Goal: Information Seeking & Learning: Learn about a topic

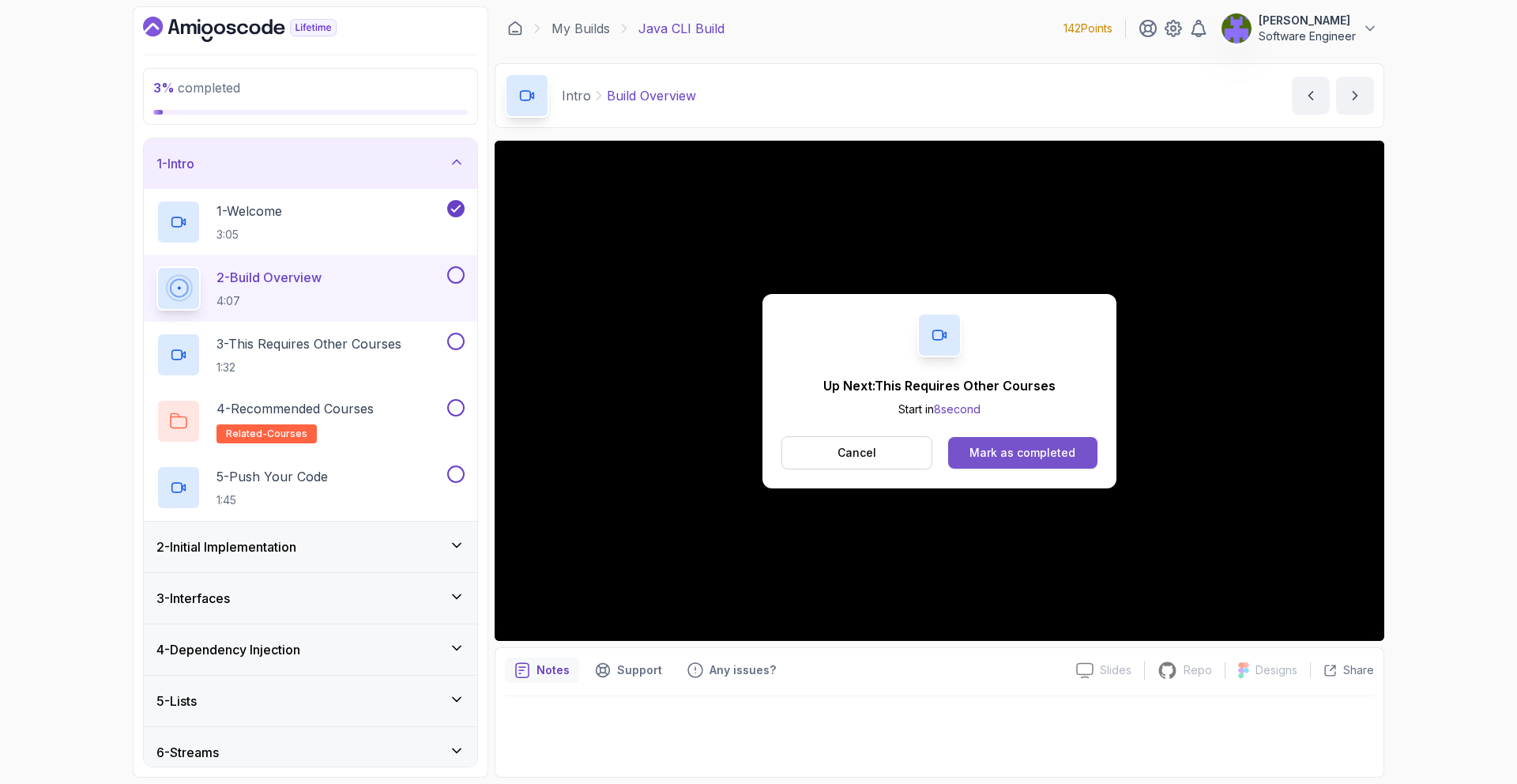
click at [1016, 459] on div "Mark as completed" at bounding box center [1022, 453] width 106 height 15
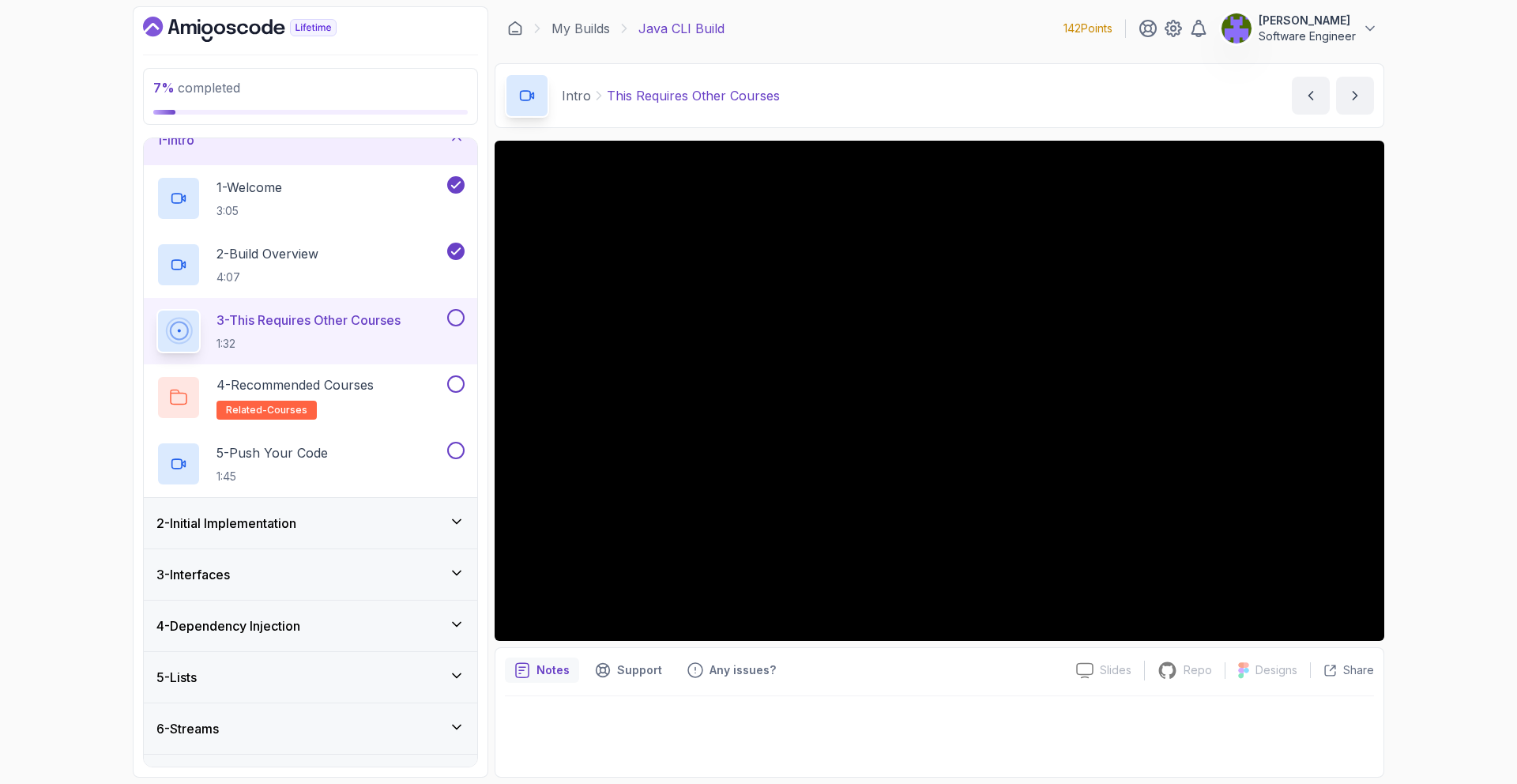
scroll to position [20, 0]
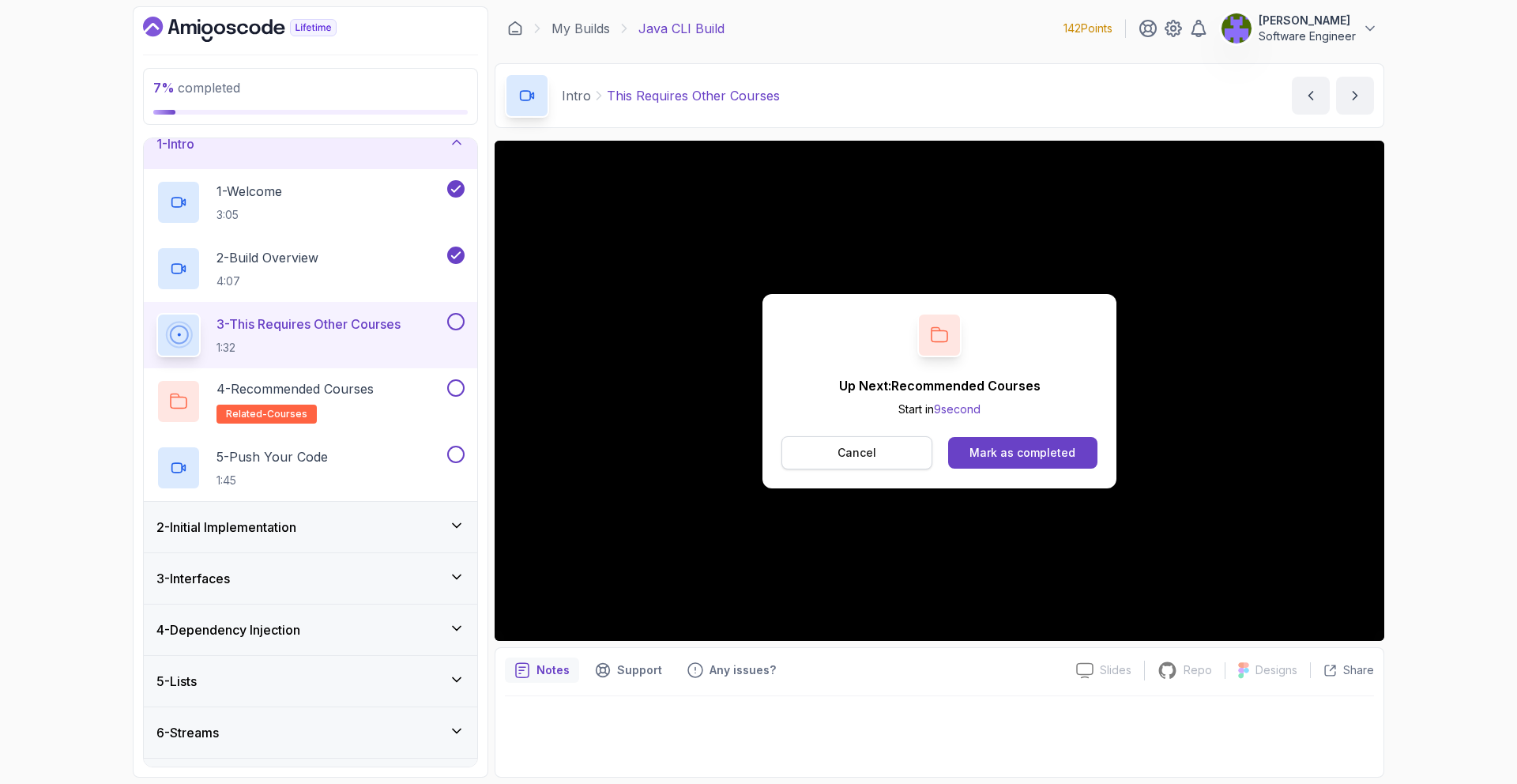
click at [881, 455] on button "Cancel" at bounding box center [856, 453] width 151 height 33
click at [955, 457] on button "Mark as completed" at bounding box center [1022, 453] width 149 height 32
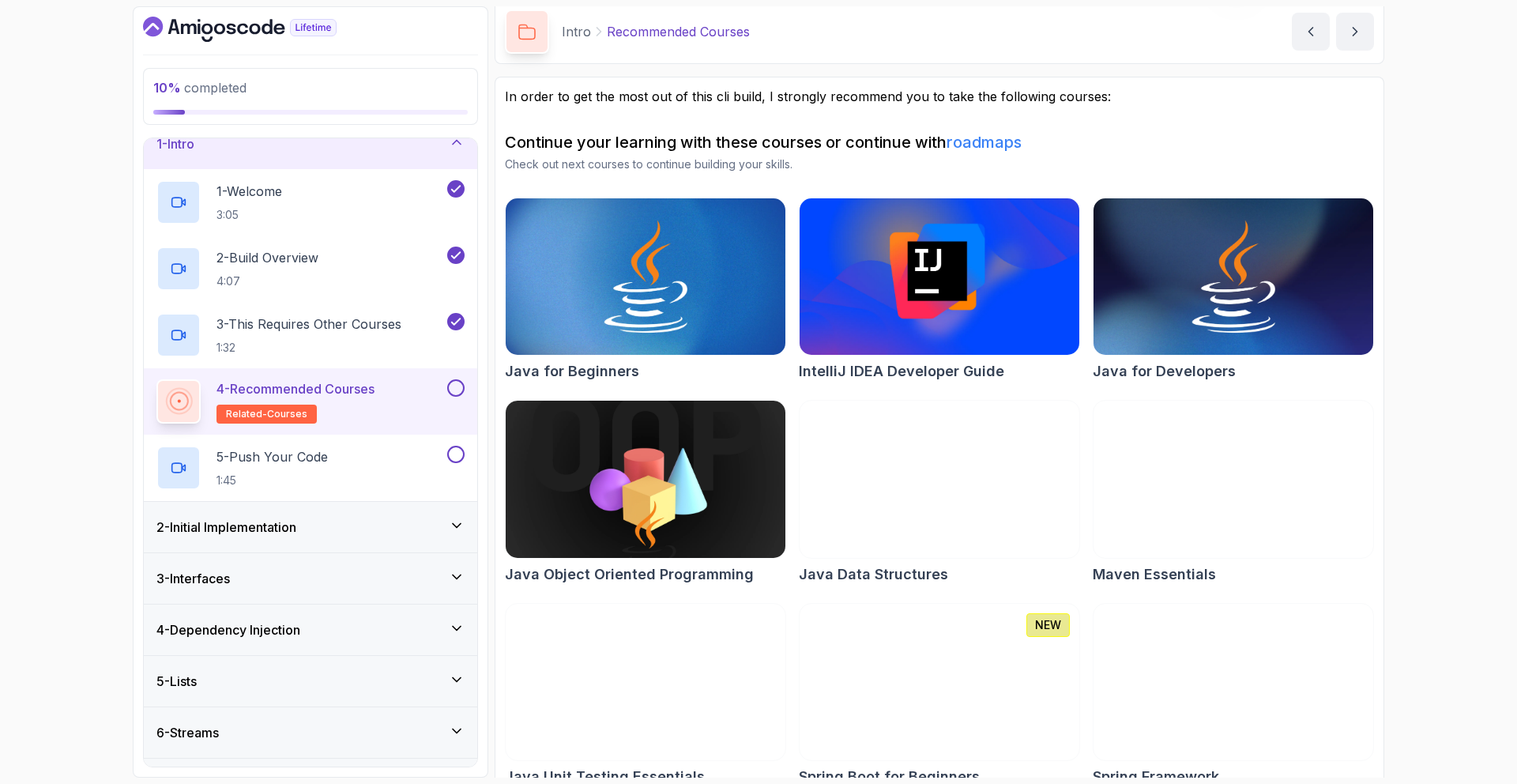
scroll to position [90, 0]
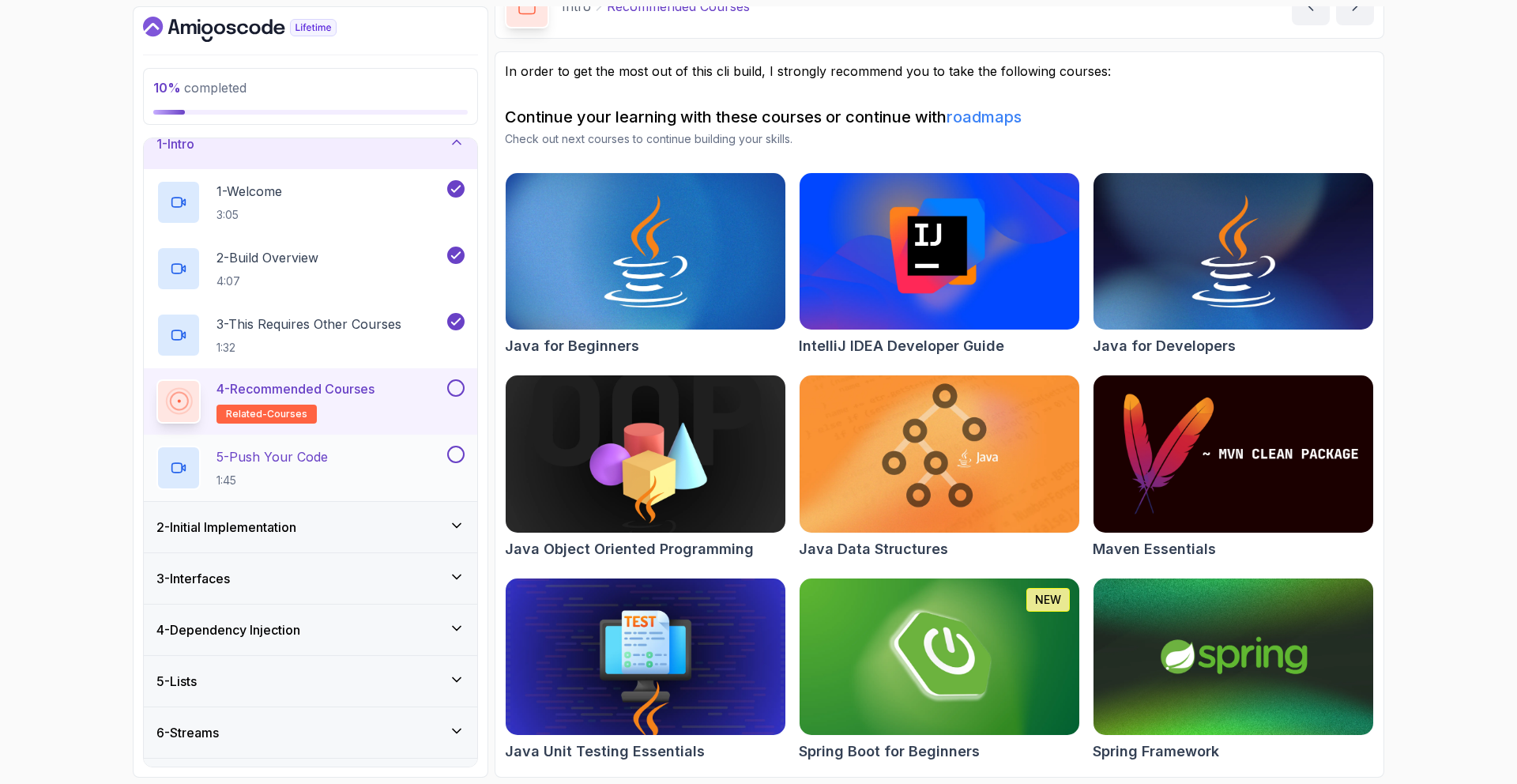
click at [429, 472] on div "5 - Push Your Code 1:45" at bounding box center [300, 468] width 288 height 44
